Goal: Task Accomplishment & Management: Manage account settings

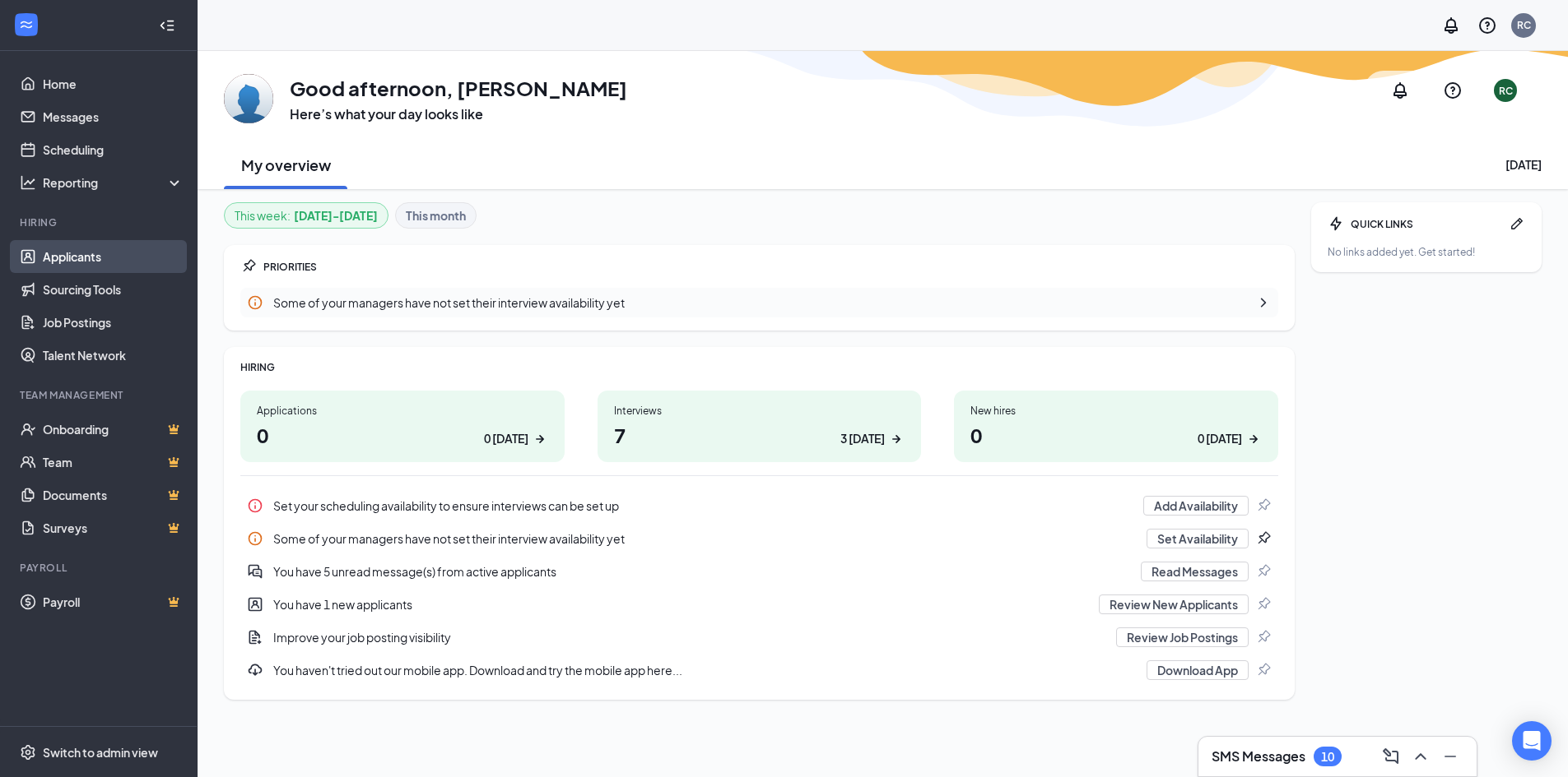
click at [88, 248] on link "Applicants" at bounding box center [113, 256] width 141 height 33
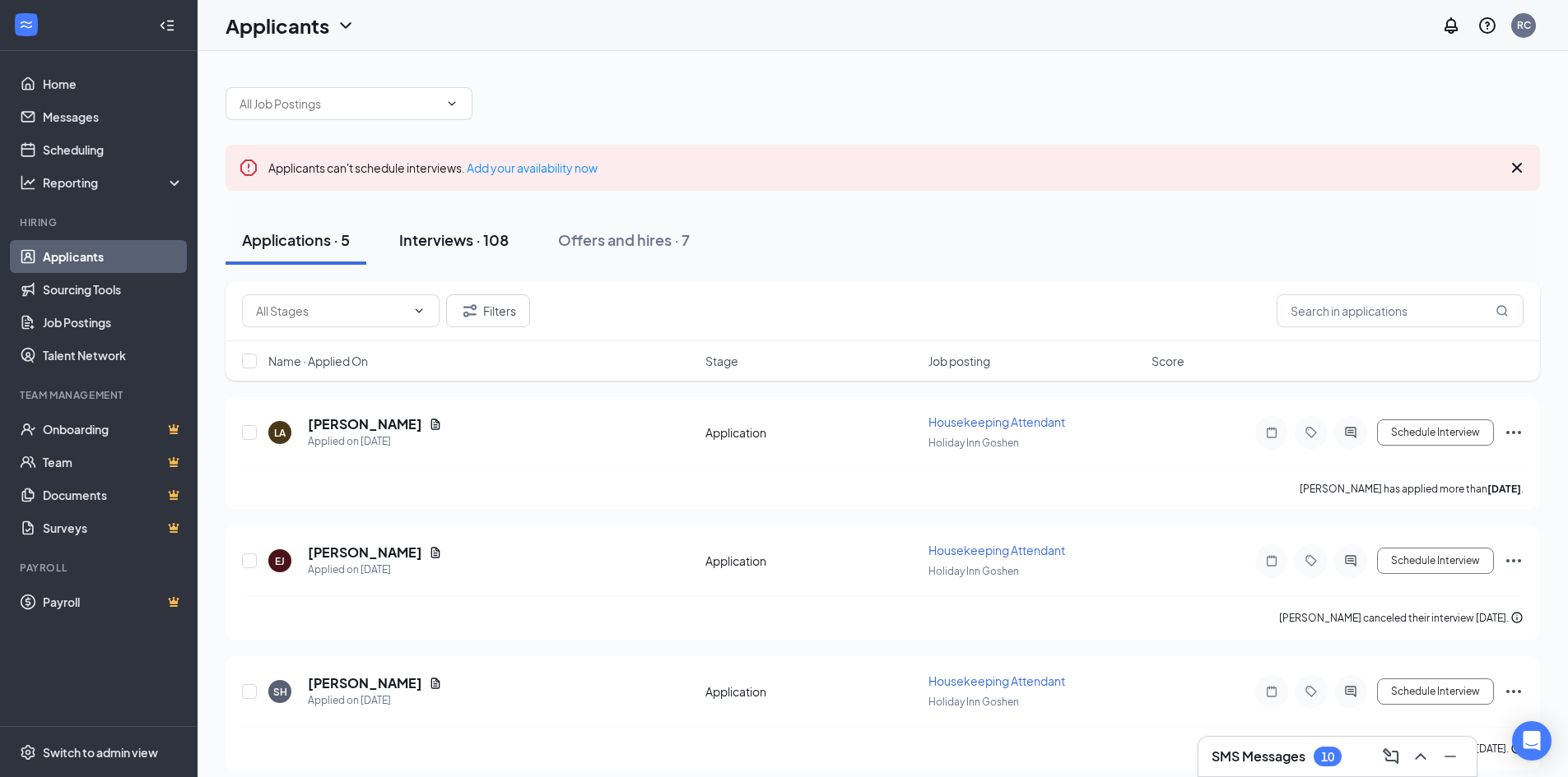
click at [461, 257] on button "Interviews · 108" at bounding box center [454, 240] width 142 height 49
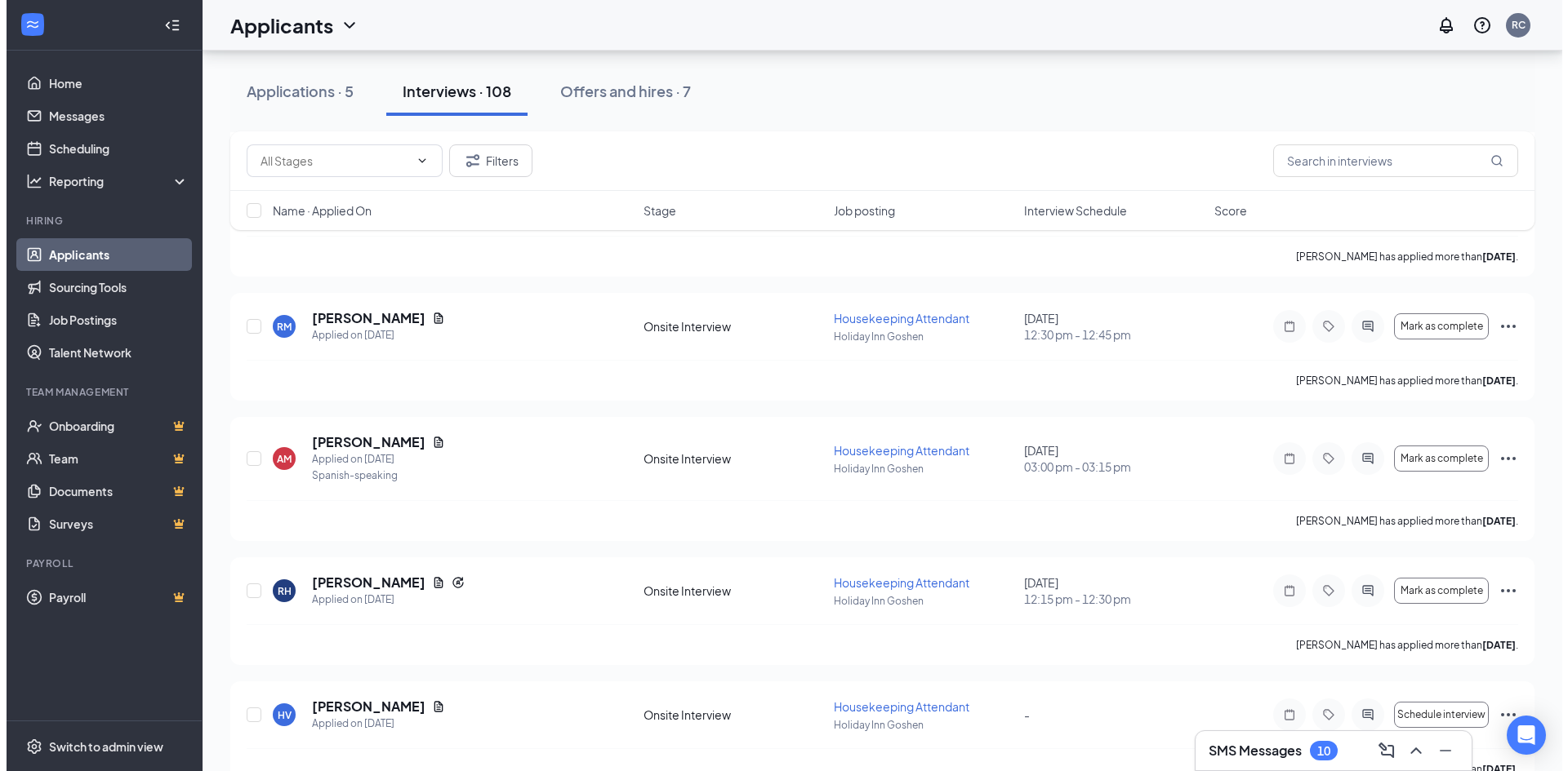
scroll to position [1550, 0]
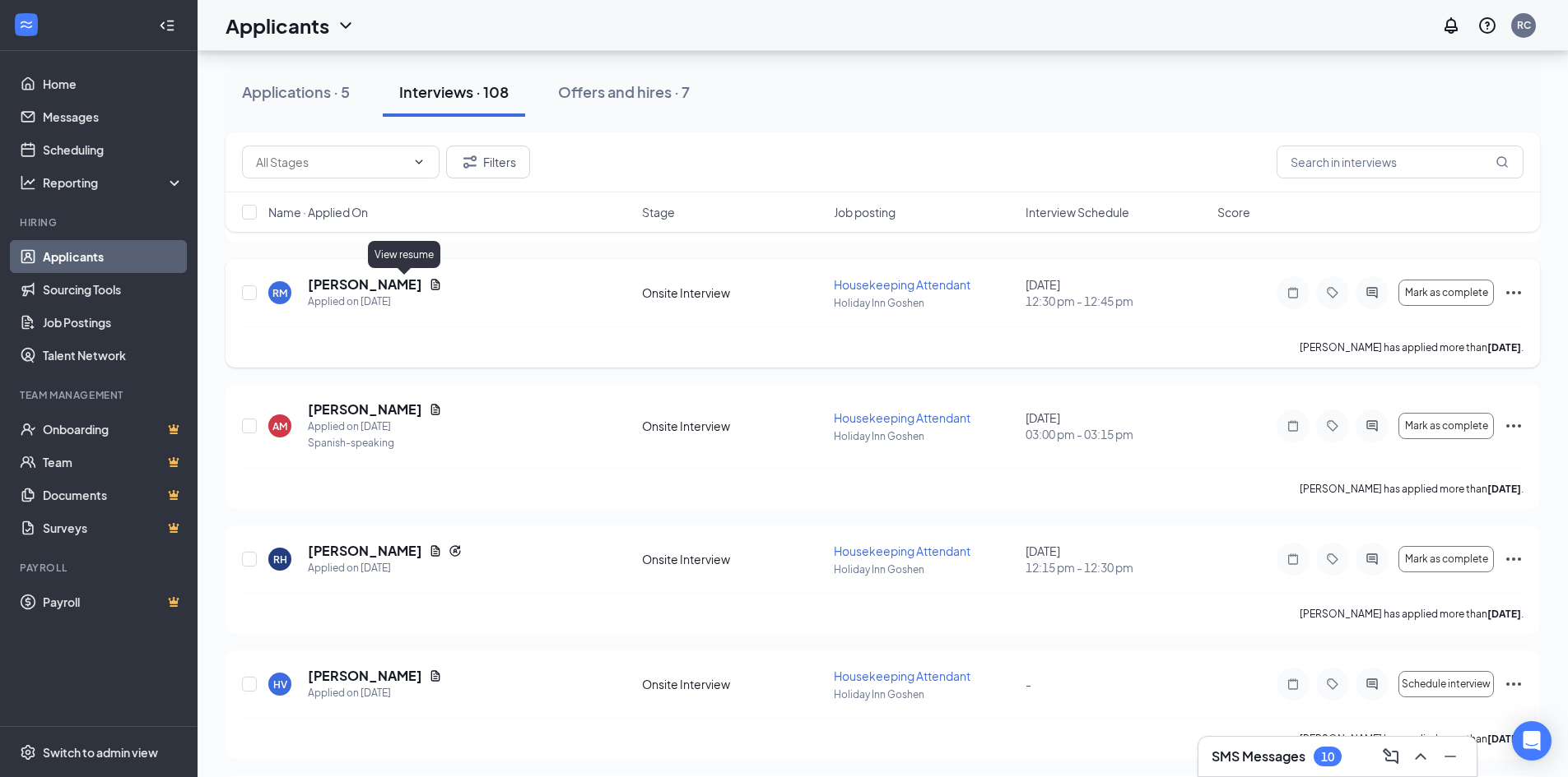
click at [429, 278] on icon "Document" at bounding box center [436, 285] width 13 height 13
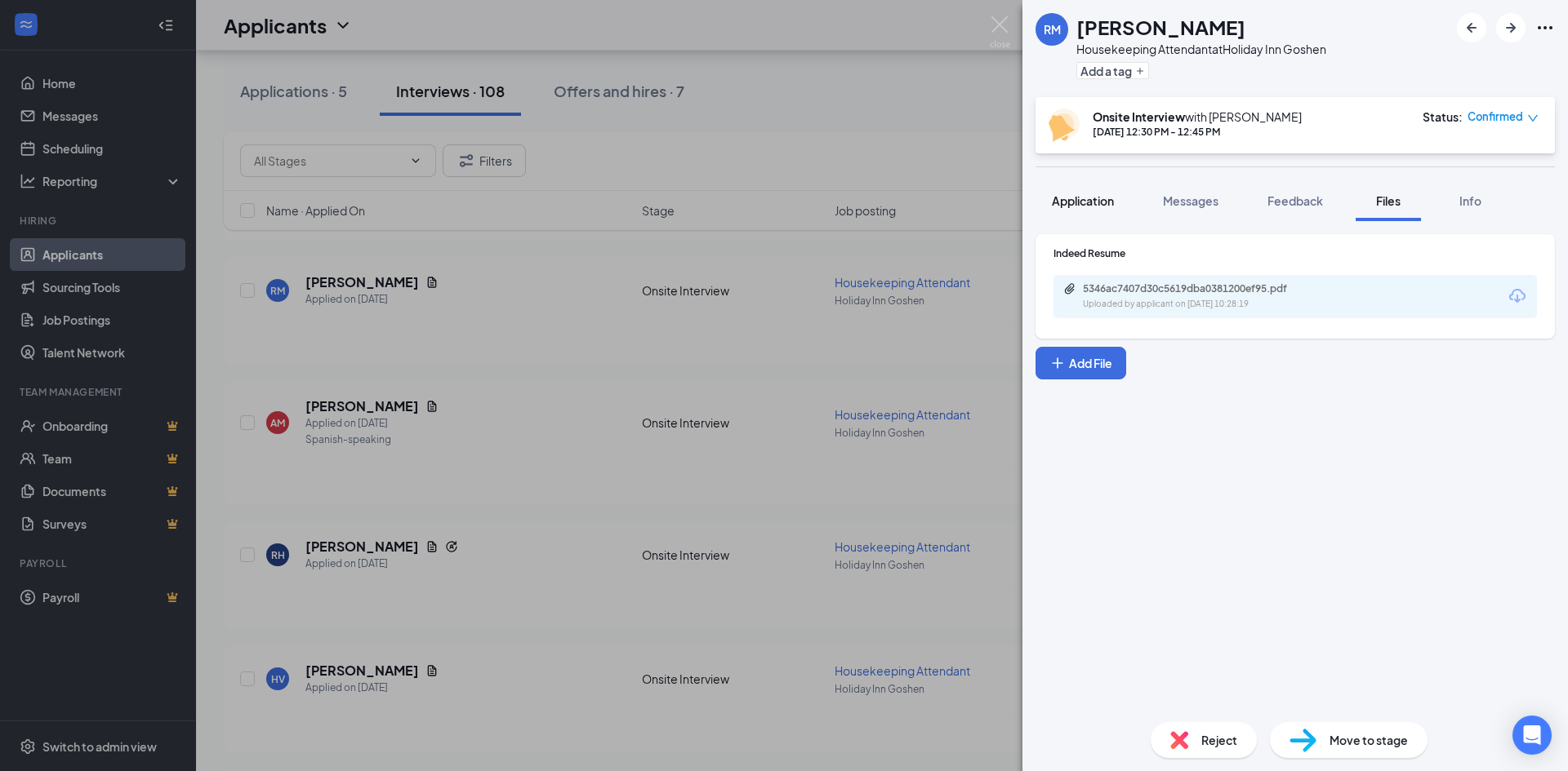
click at [1065, 199] on span "Application" at bounding box center [1082, 201] width 62 height 15
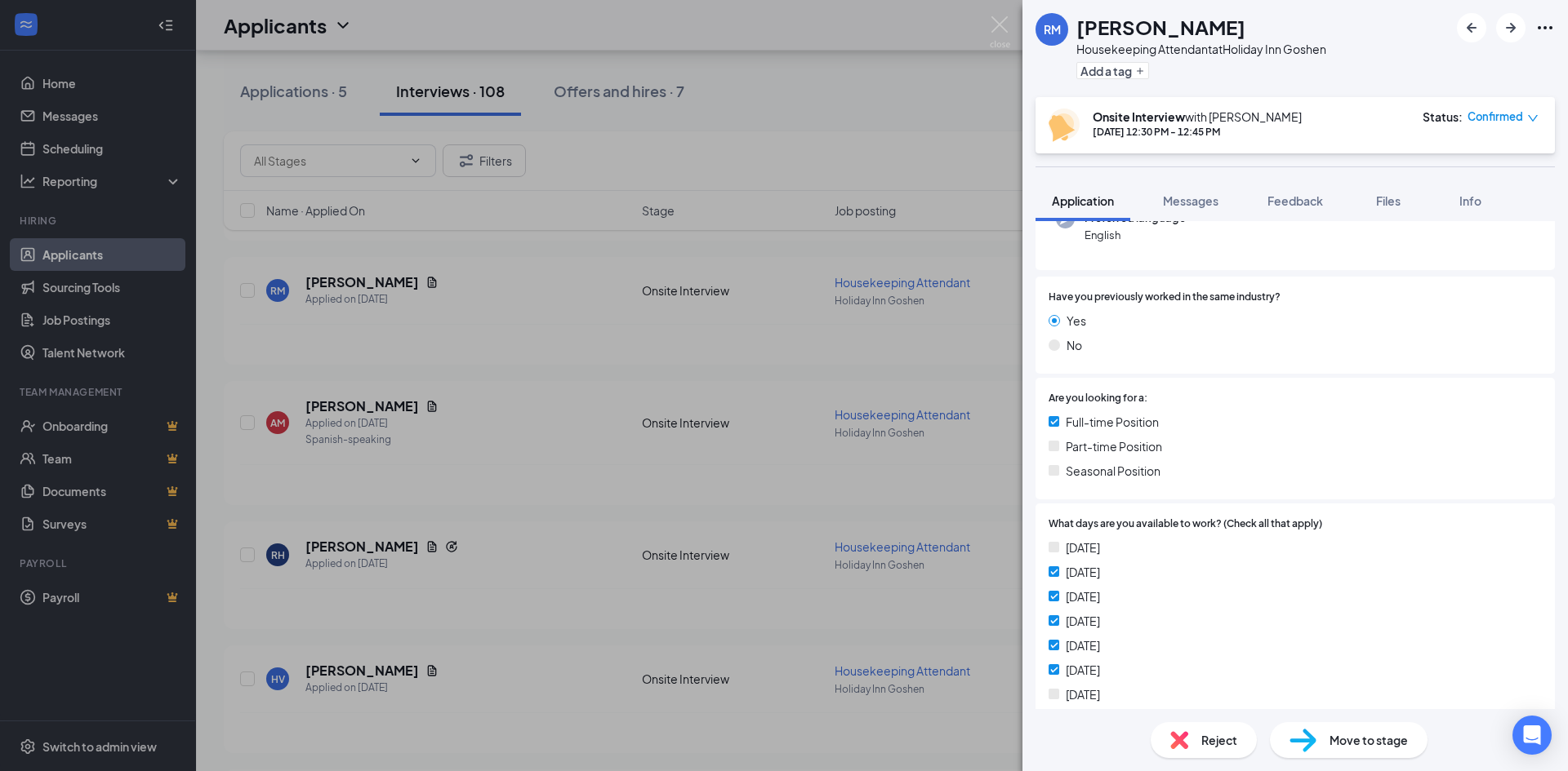
scroll to position [445, 0]
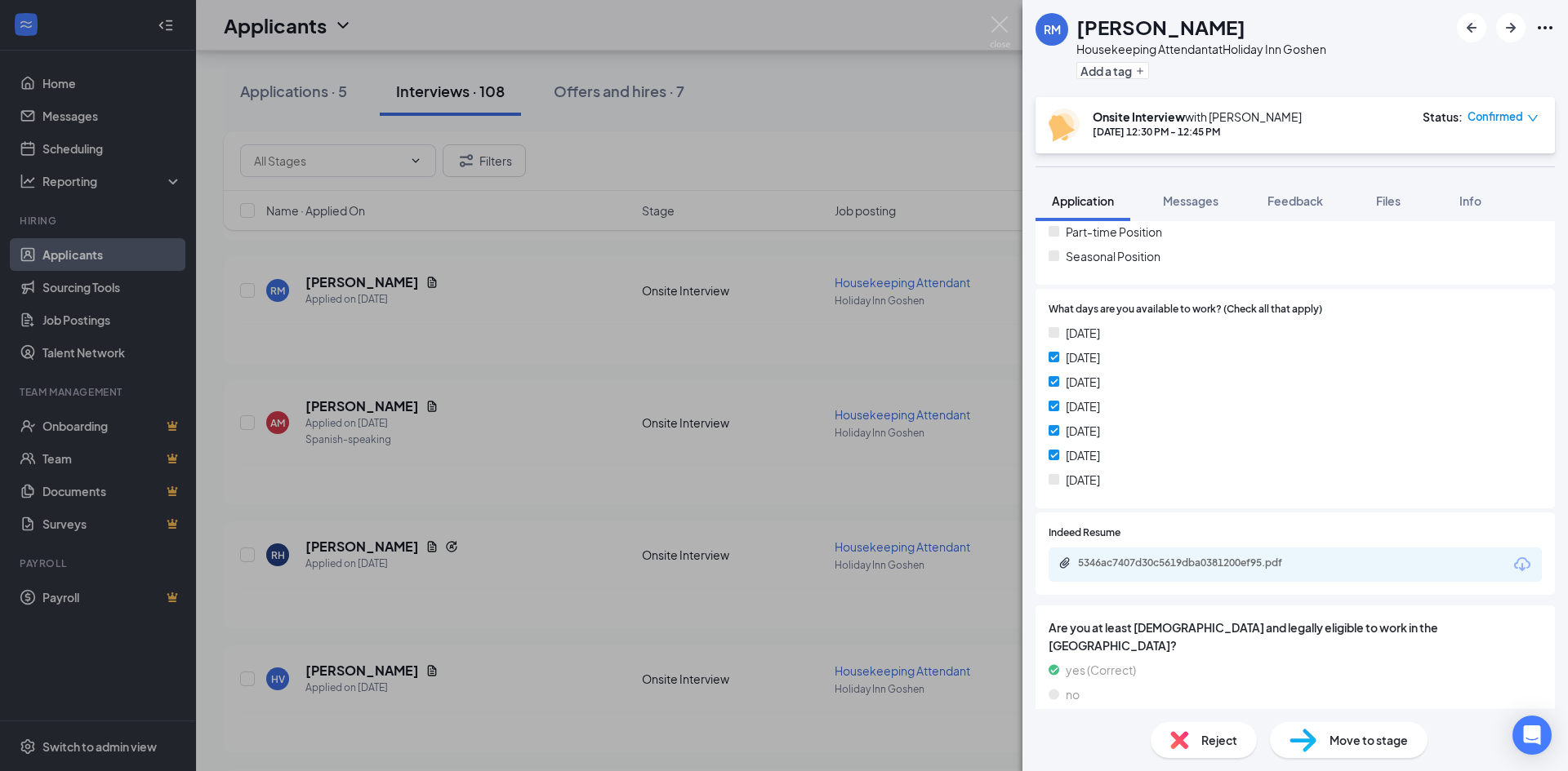
click at [1208, 548] on div "5346ac7407d30c5619dba0381200ef95.pdf" at bounding box center [1295, 564] width 493 height 34
click at [1208, 555] on div "5346ac7407d30c5619dba0381200ef95.pdf" at bounding box center [1295, 564] width 493 height 34
click at [1192, 563] on div "5346ac7407d30c5619dba0381200ef95.pdf" at bounding box center [1191, 563] width 228 height 13
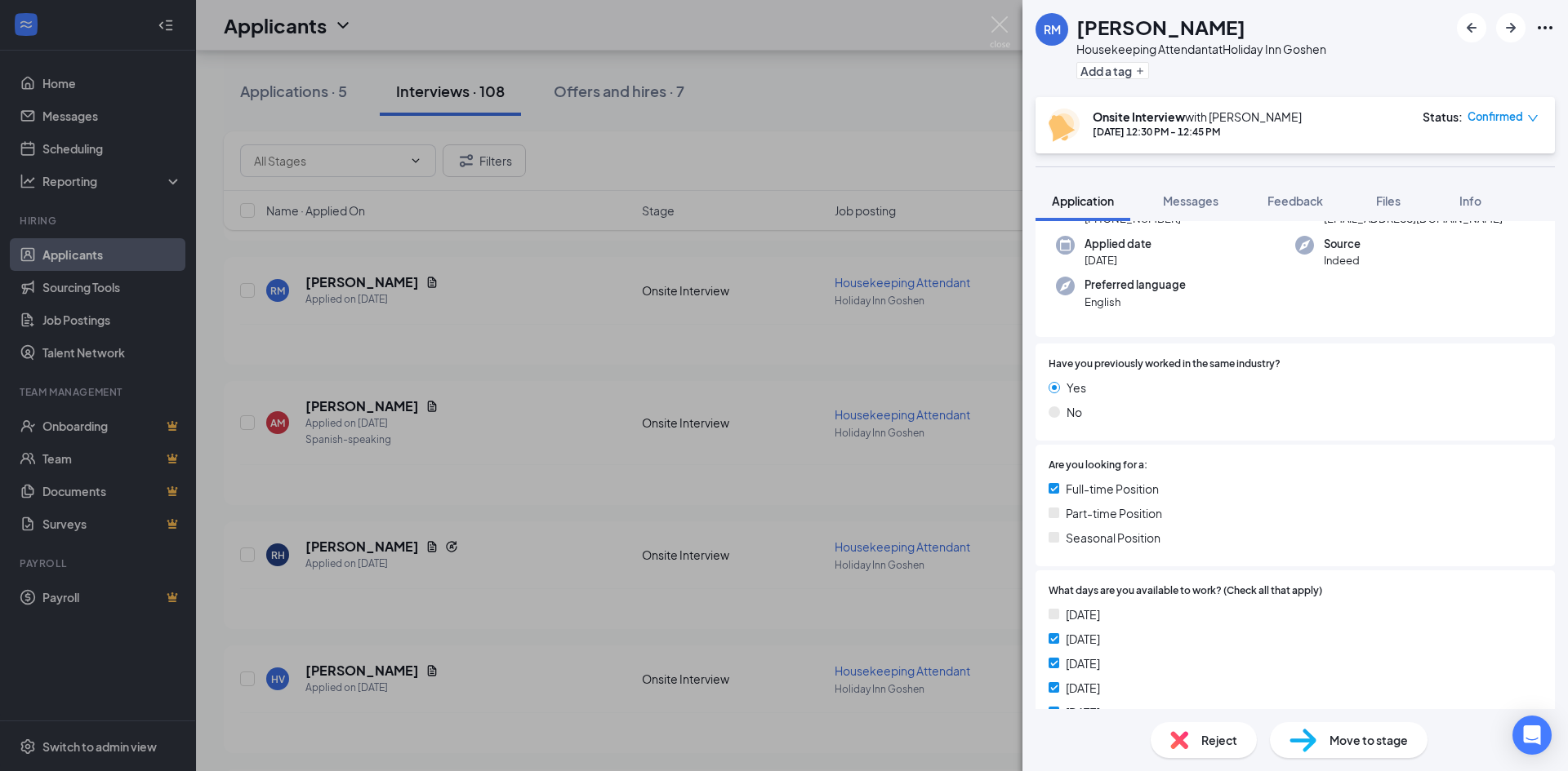
scroll to position [0, 0]
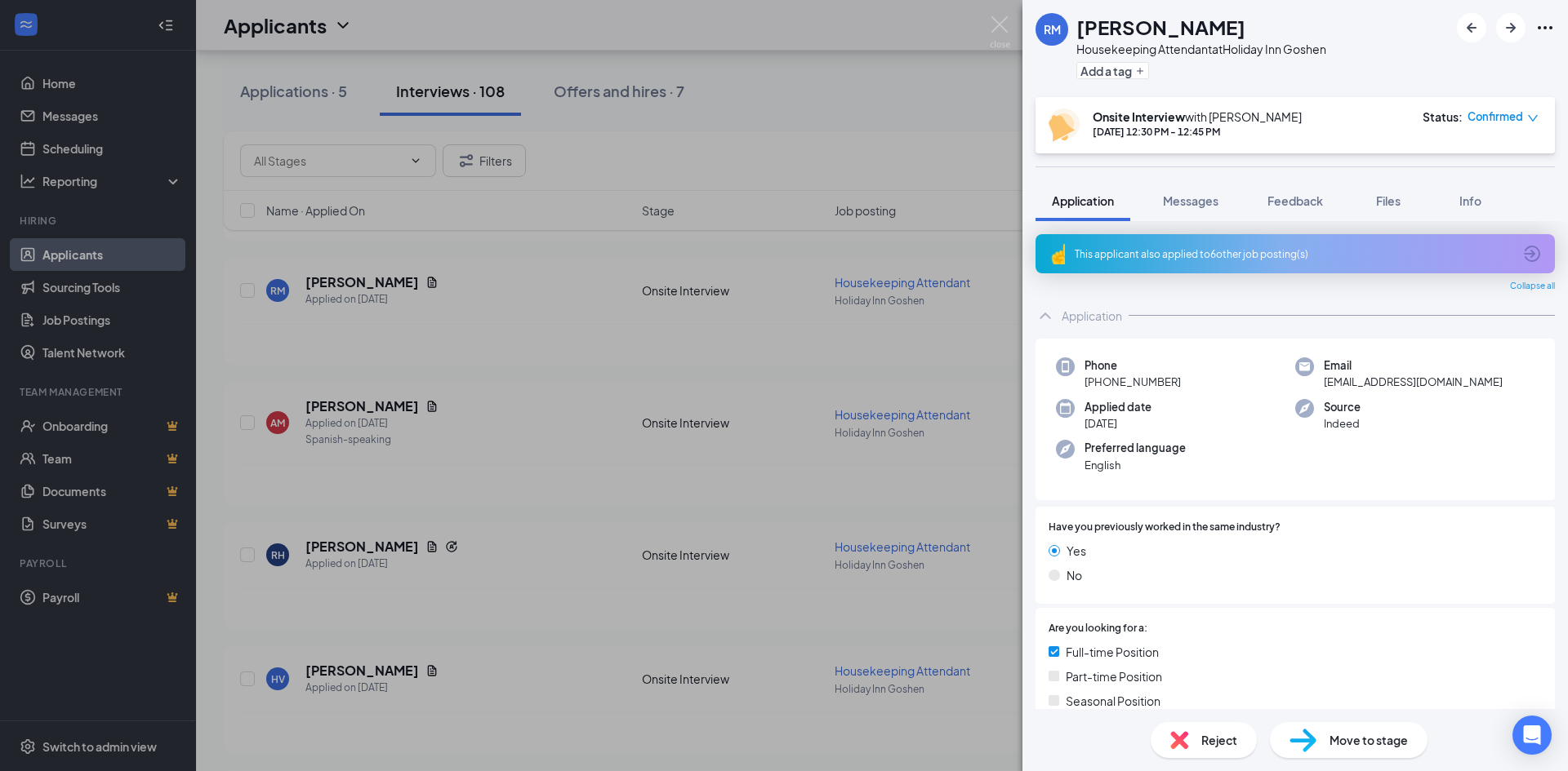
click at [1184, 538] on div "Have you previously worked in the same industry? Yes No" at bounding box center [1295, 556] width 493 height 71
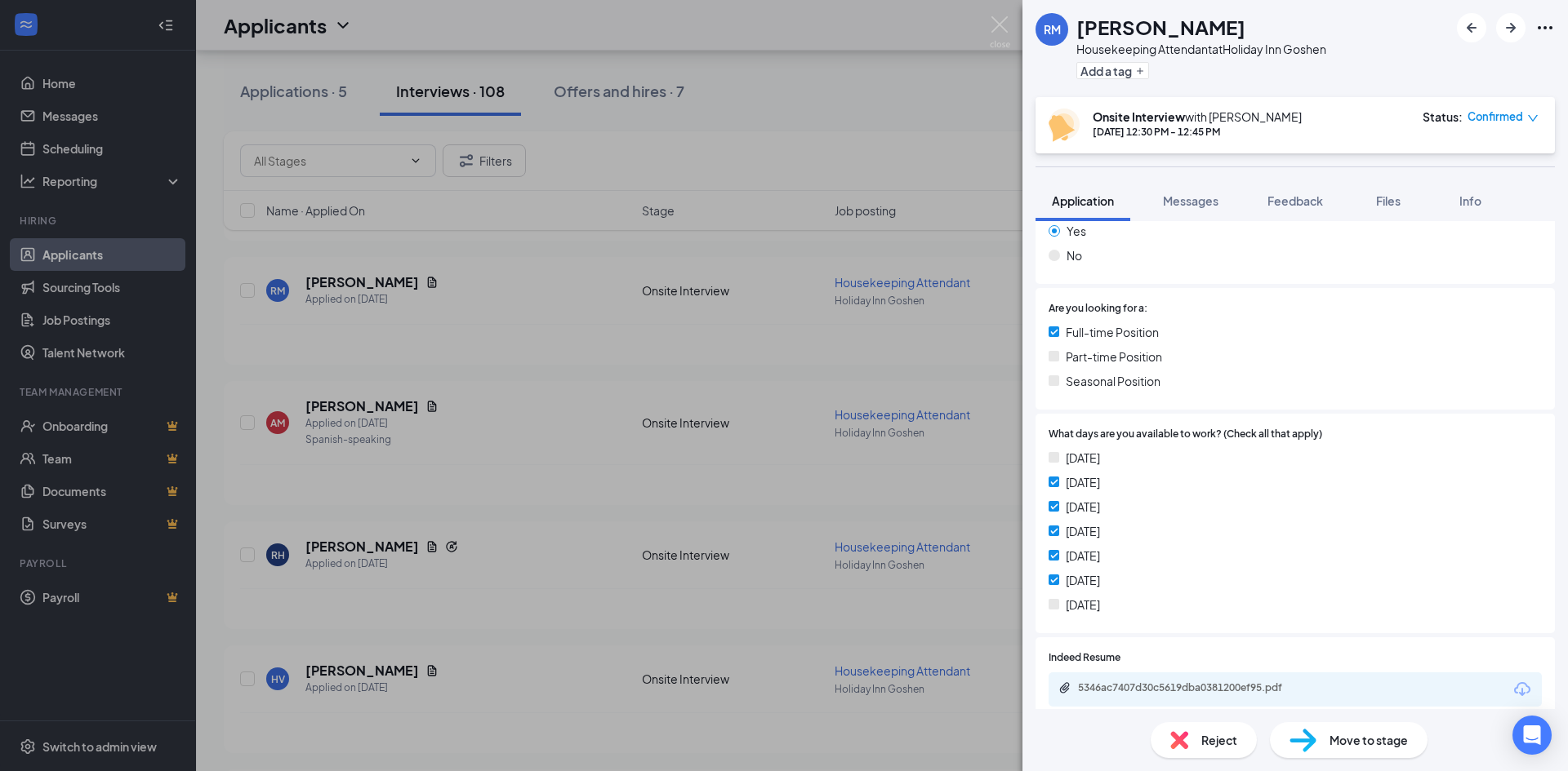
scroll to position [327, 0]
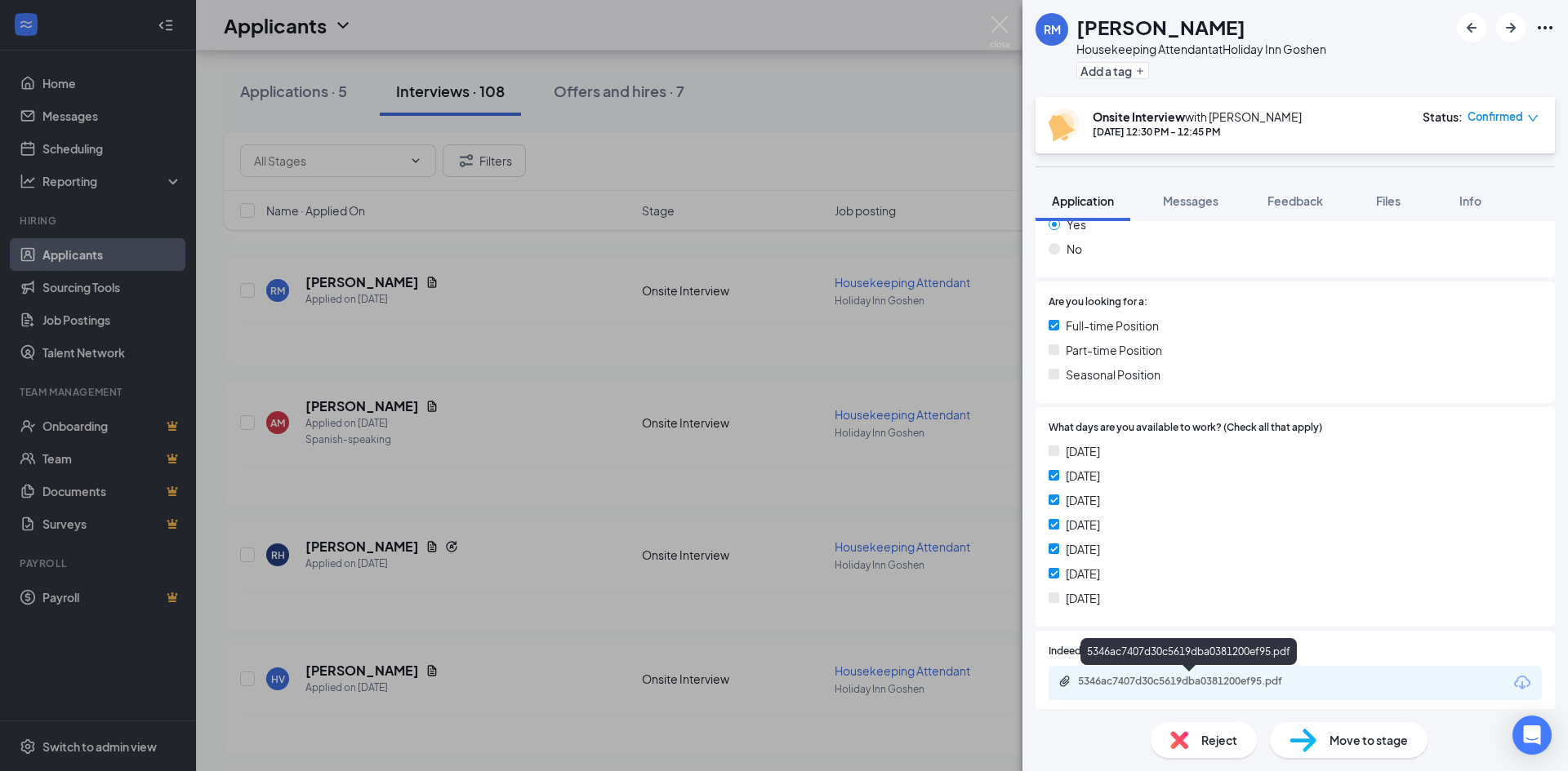
click at [1118, 677] on div "5346ac7407d30c5619dba0381200ef95.pdf" at bounding box center [1191, 682] width 228 height 13
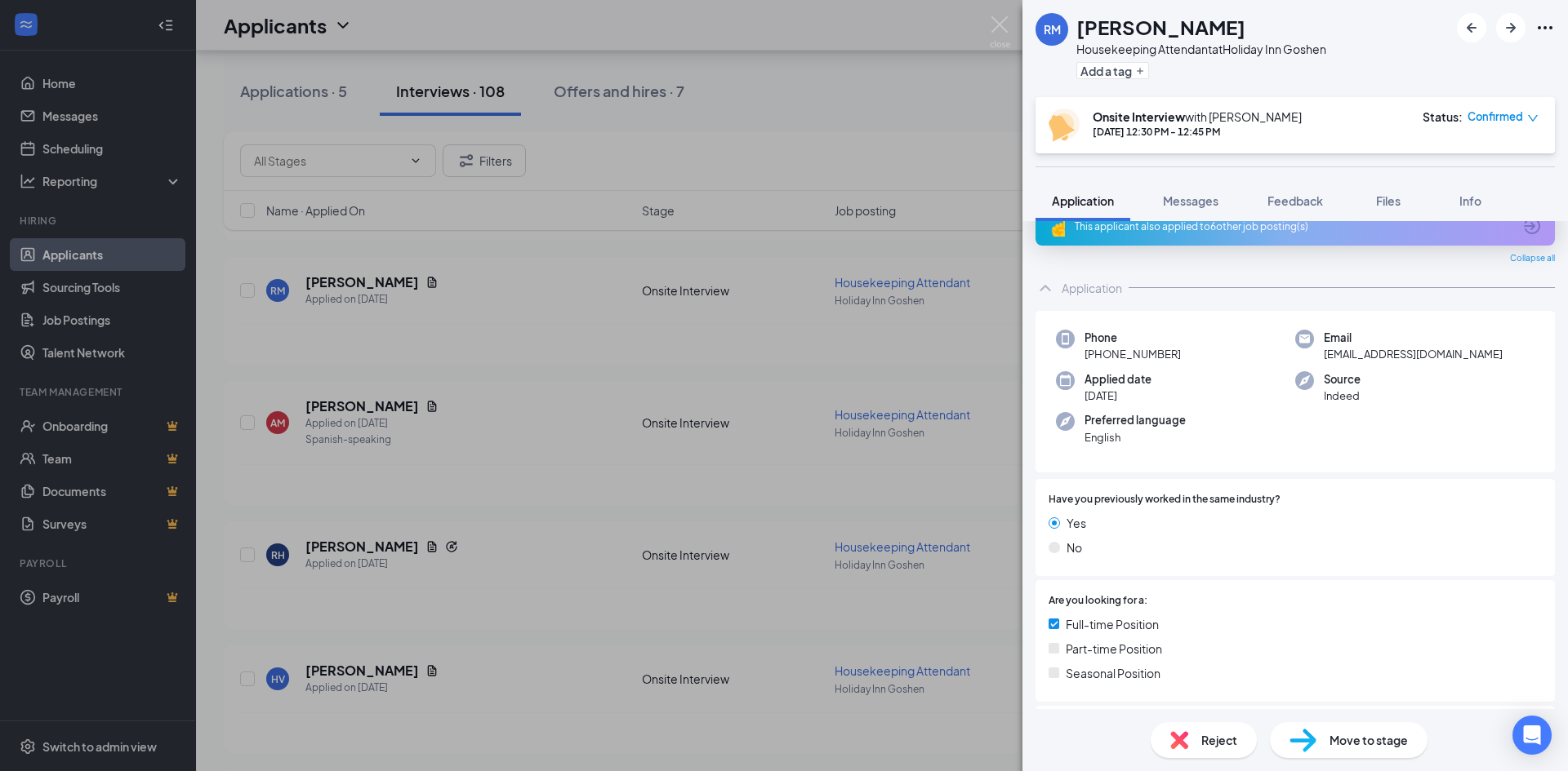
scroll to position [0, 0]
